Goal: Task Accomplishment & Management: Manage account settings

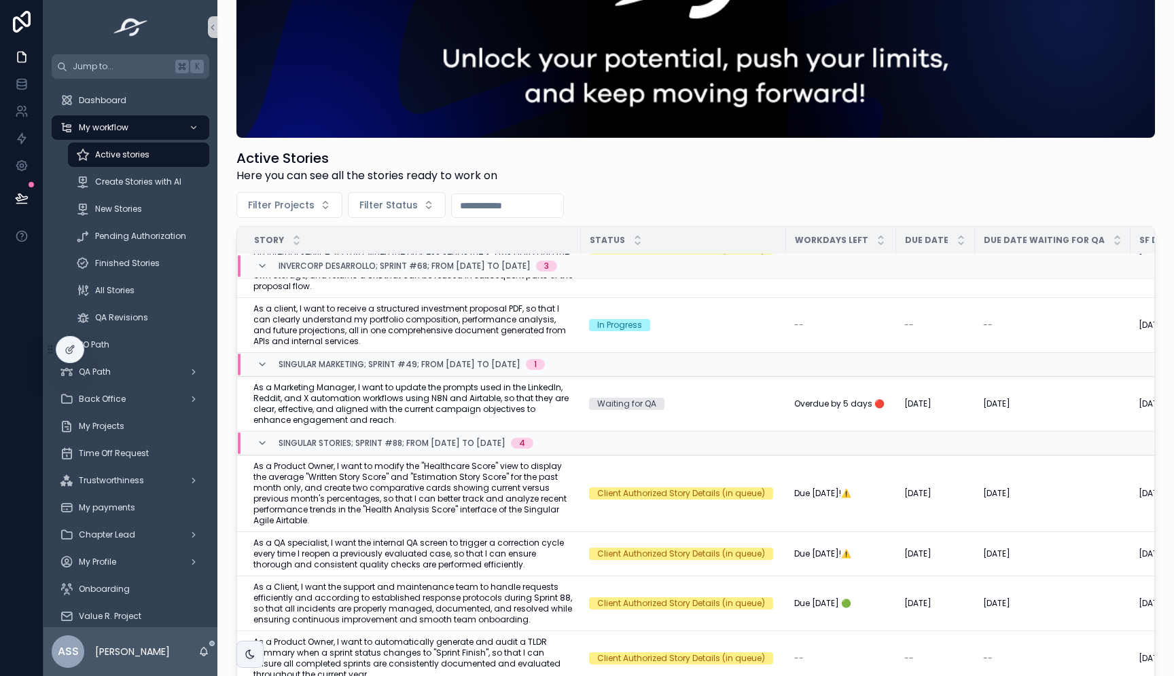
scroll to position [111, 0]
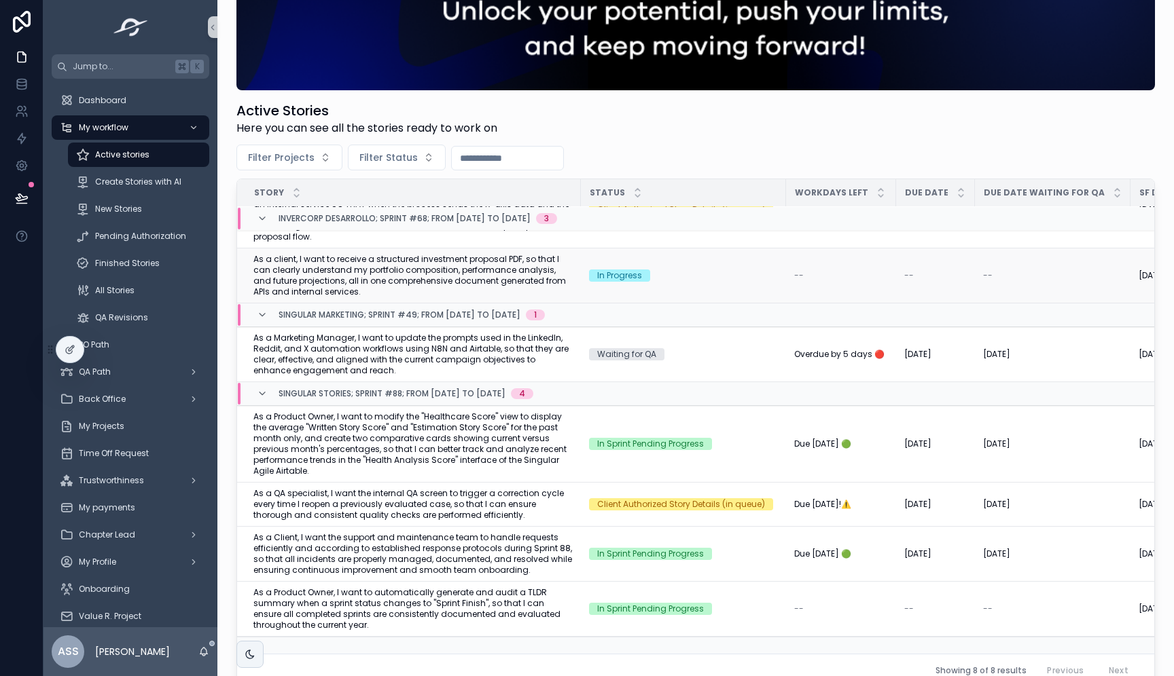
scroll to position [268, 0]
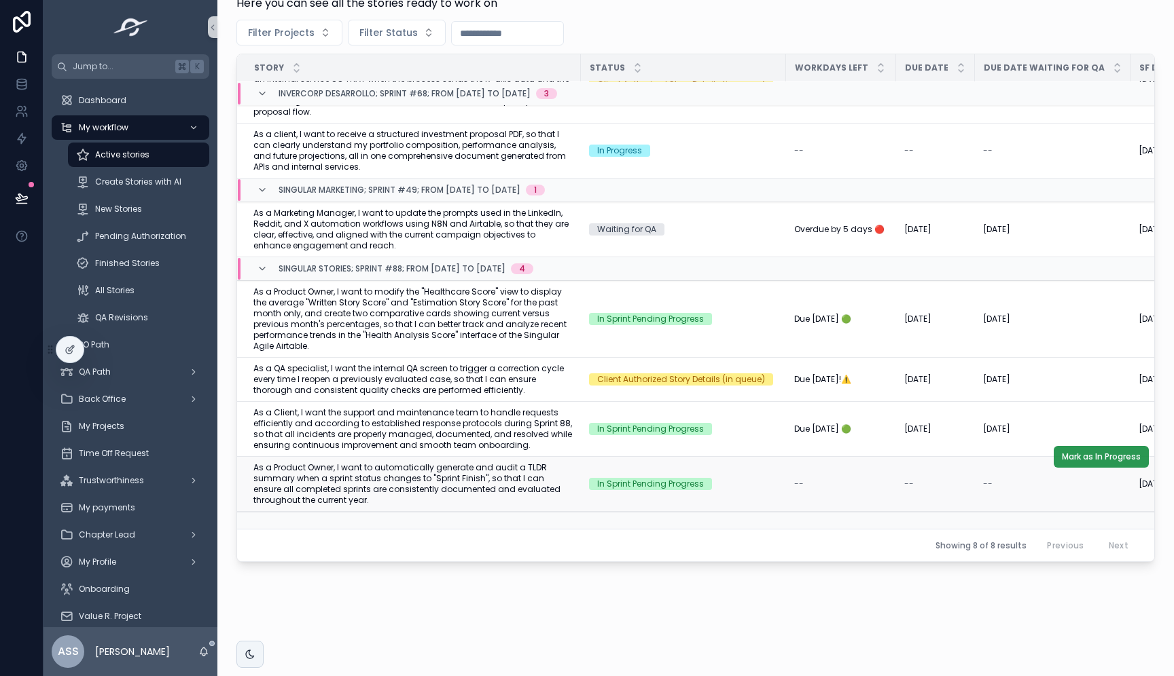
click at [1095, 456] on span "Mark as In Progress" at bounding box center [1101, 457] width 79 height 11
click at [1089, 403] on span "Mark as In Progress" at bounding box center [1101, 402] width 79 height 11
click at [1091, 286] on span "Mark as In Progress" at bounding box center [1101, 281] width 79 height 11
